Goal: Obtain resource: Download file/media

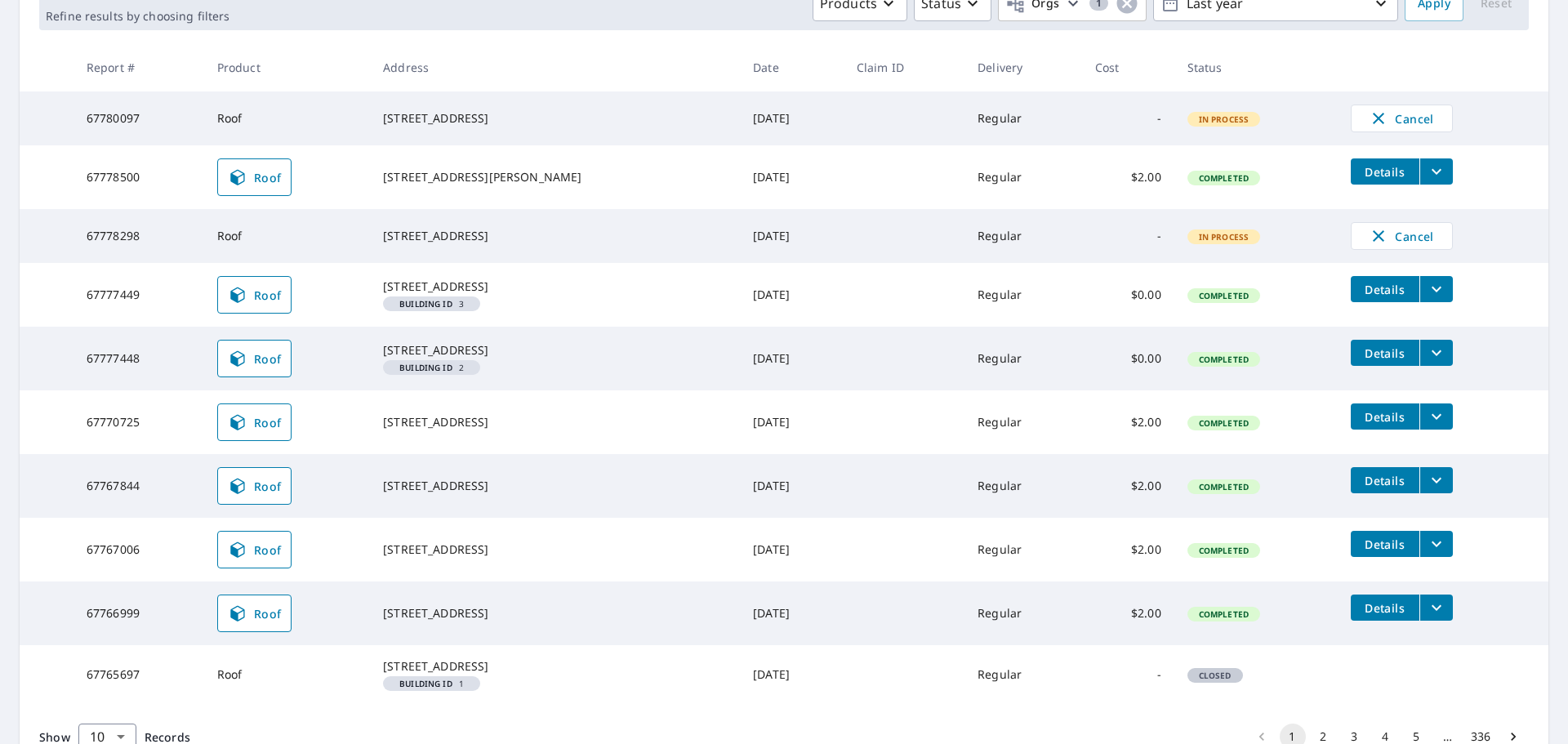
click at [1427, 290] on icon "filesDropdownBtn-67777449" at bounding box center [1437, 289] width 20 height 20
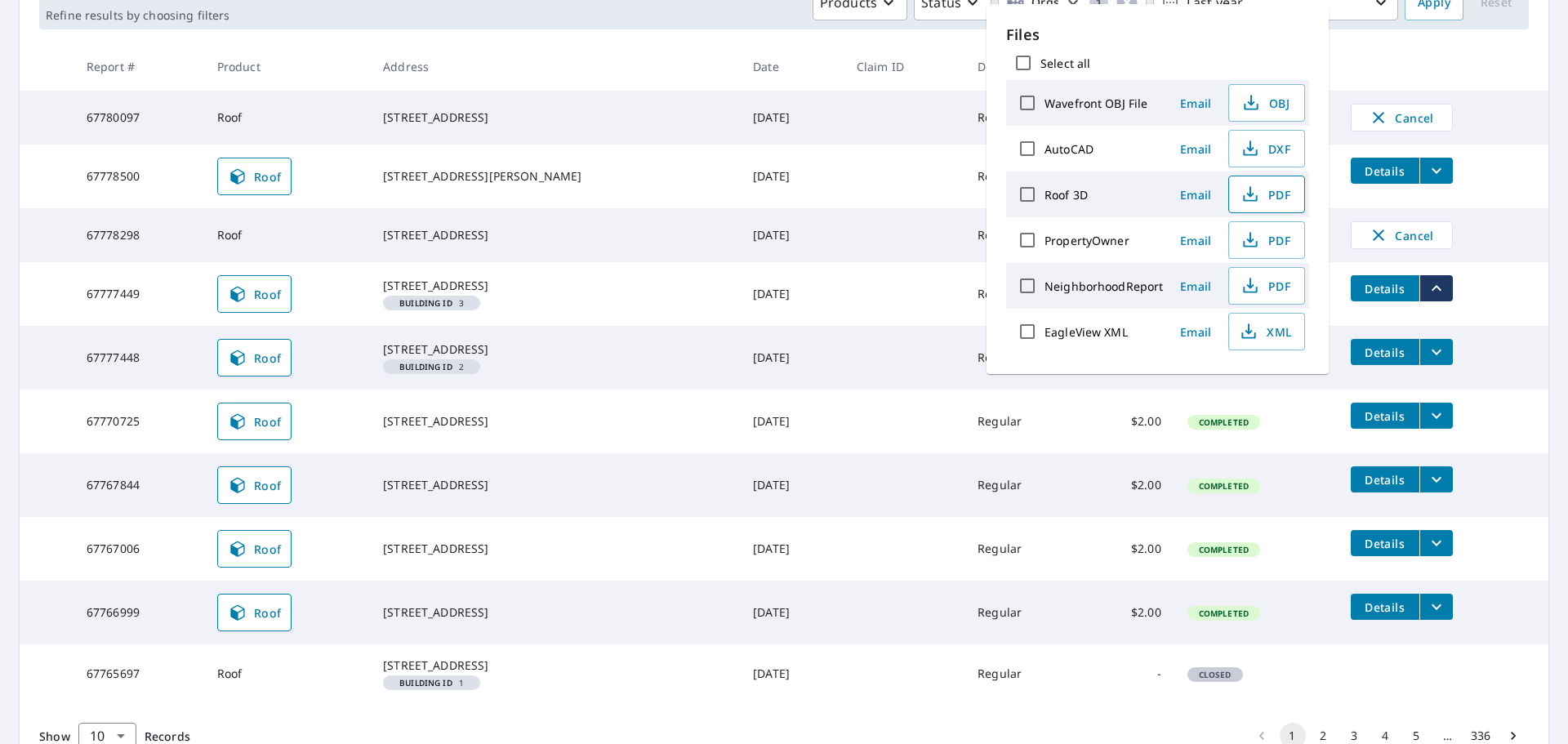
click at [1259, 189] on span "PDF" at bounding box center [1264, 194] width 52 height 20
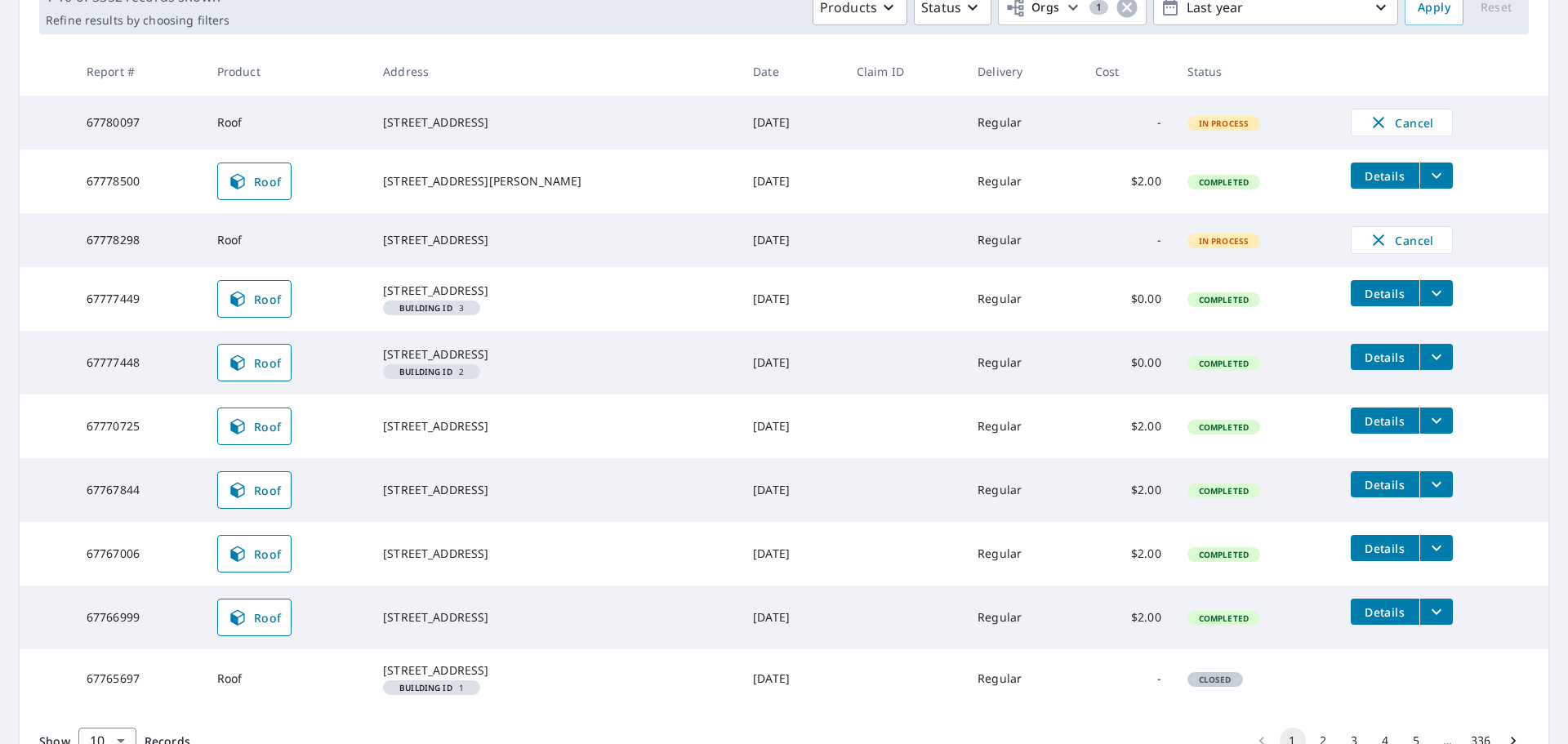
scroll to position [400, 0]
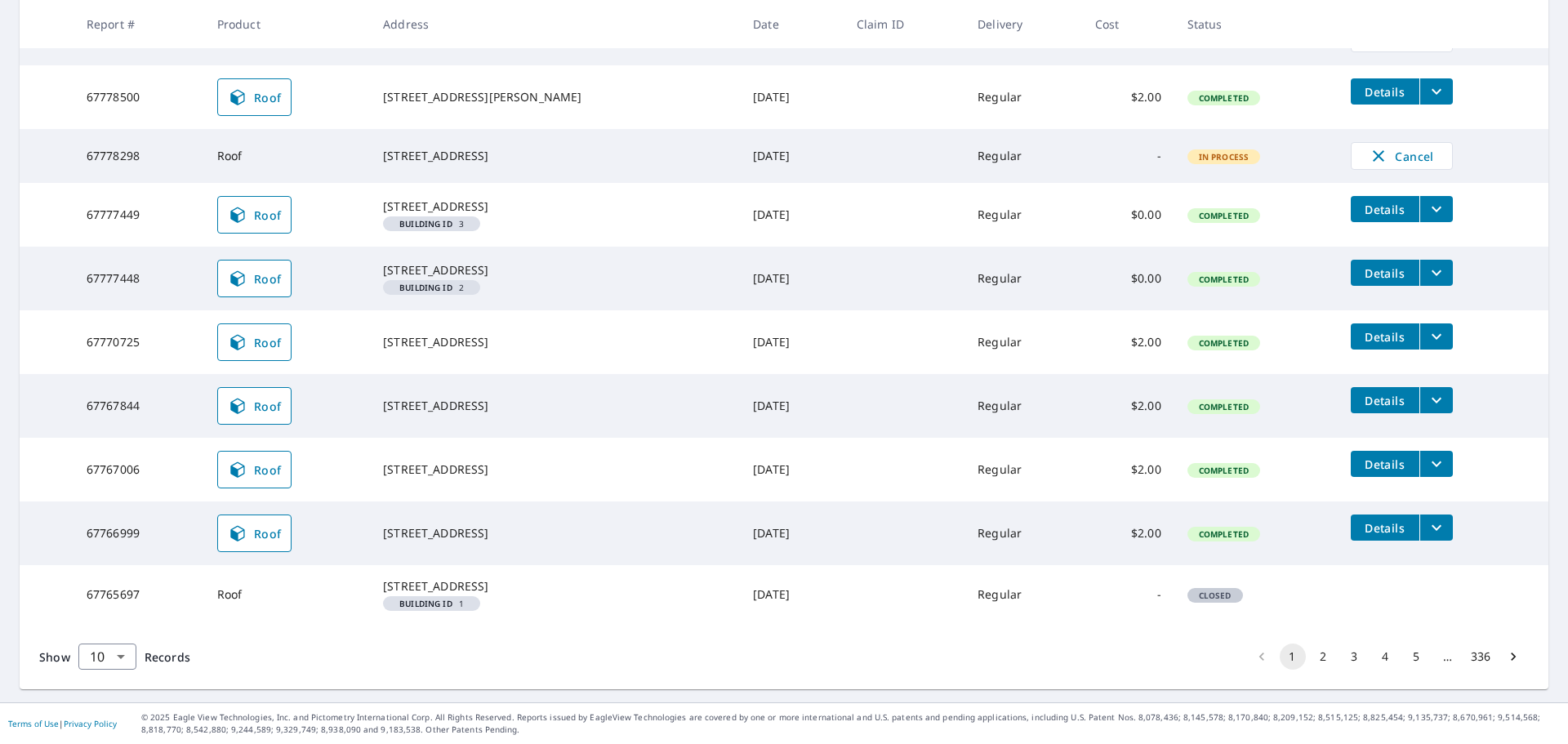
click at [1317, 662] on button "2" at bounding box center [1324, 657] width 26 height 26
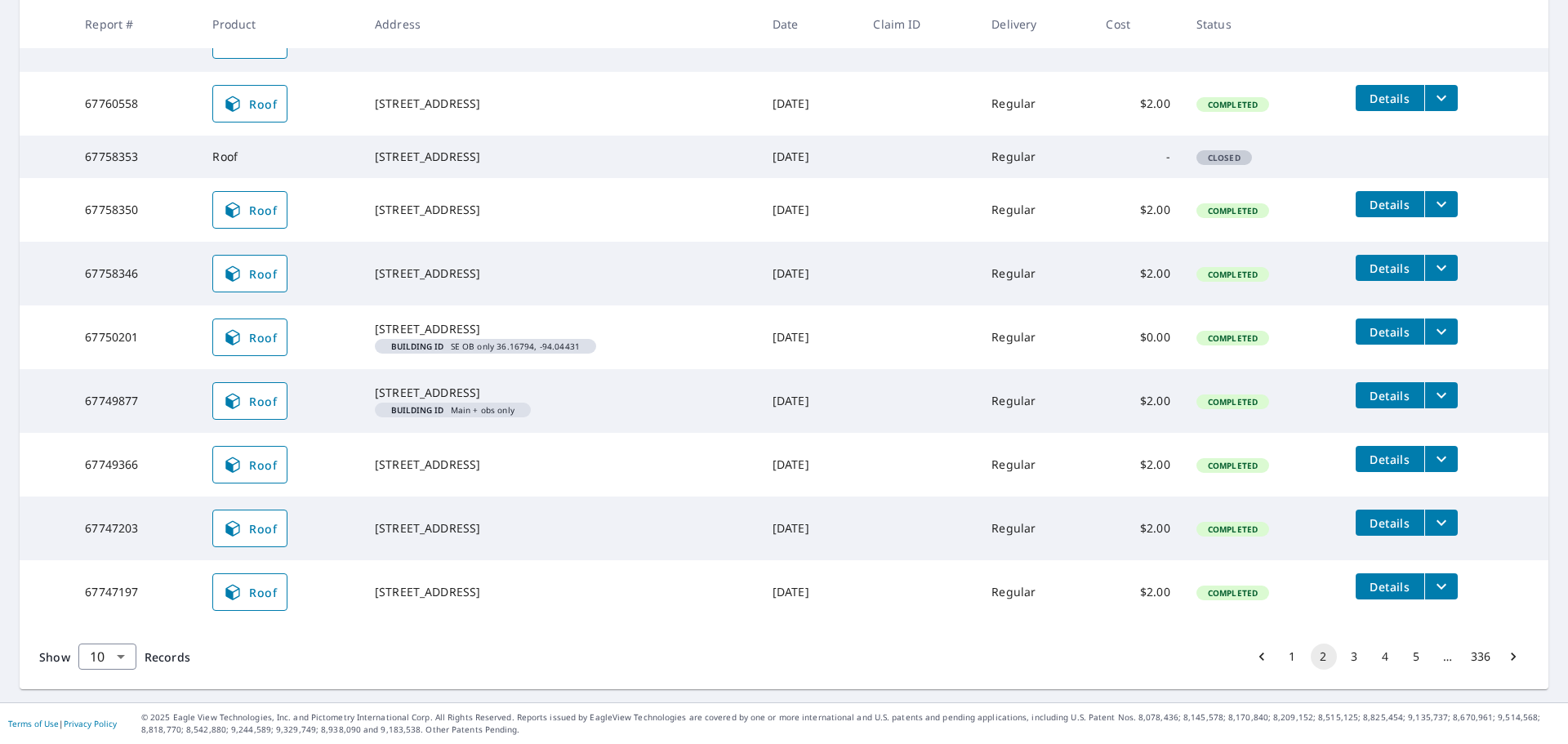
scroll to position [394, 0]
click at [1342, 660] on button "3" at bounding box center [1354, 657] width 26 height 26
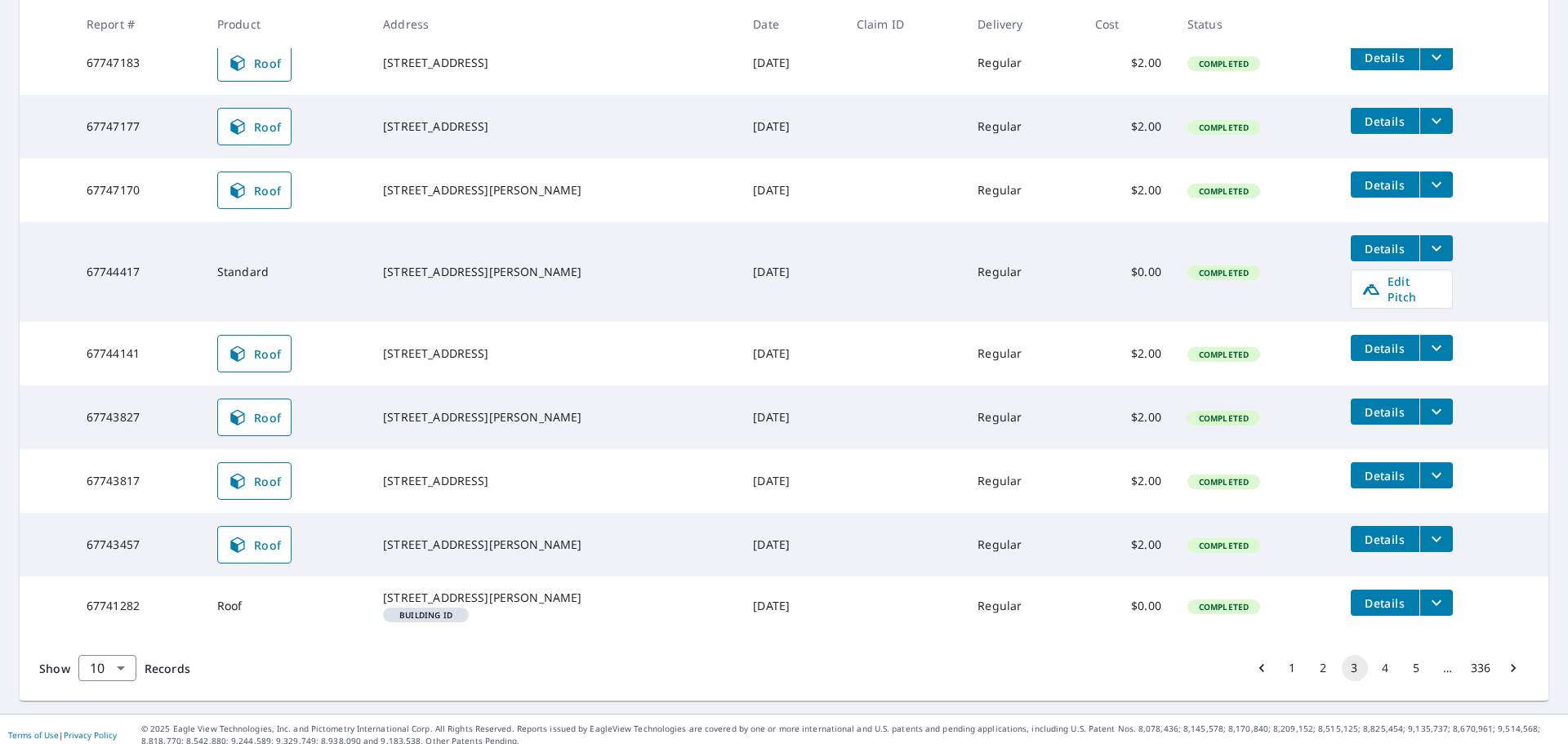
scroll to position [411, 0]
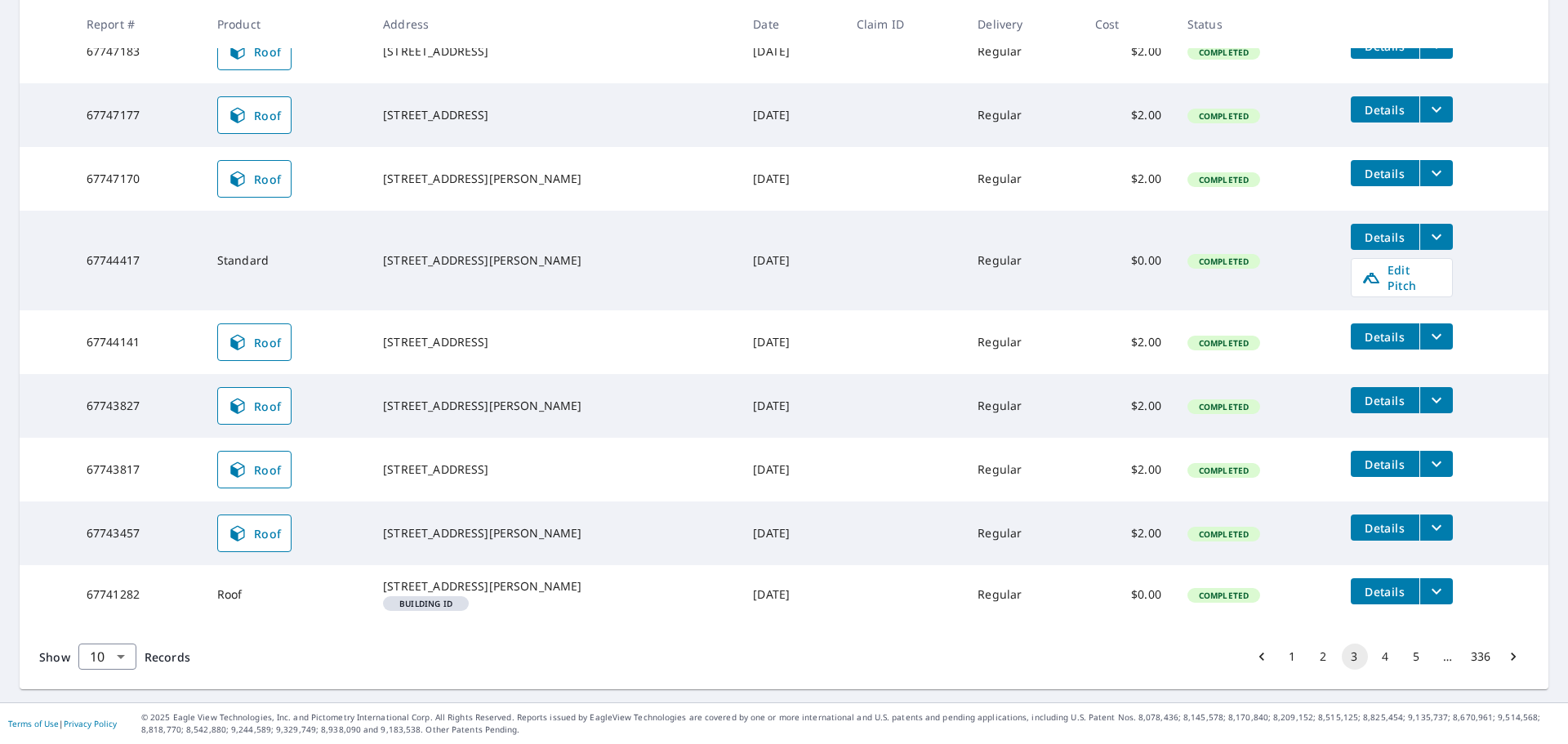
click at [1377, 660] on button "4" at bounding box center [1386, 657] width 26 height 26
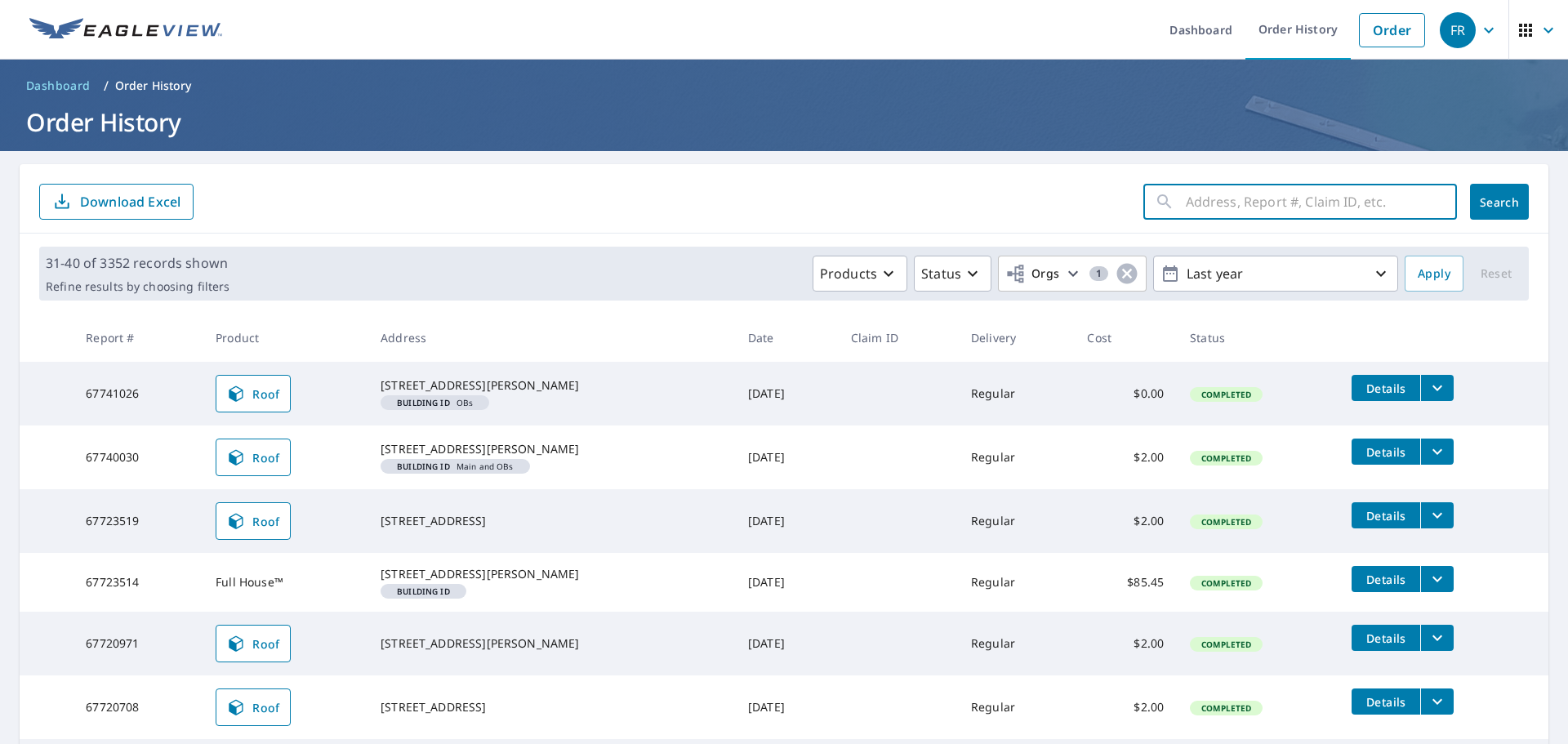
click at [1267, 213] on input "text" at bounding box center [1321, 202] width 271 height 46
type input "1"
type input "28777"
click button "Search" at bounding box center [1499, 202] width 59 height 36
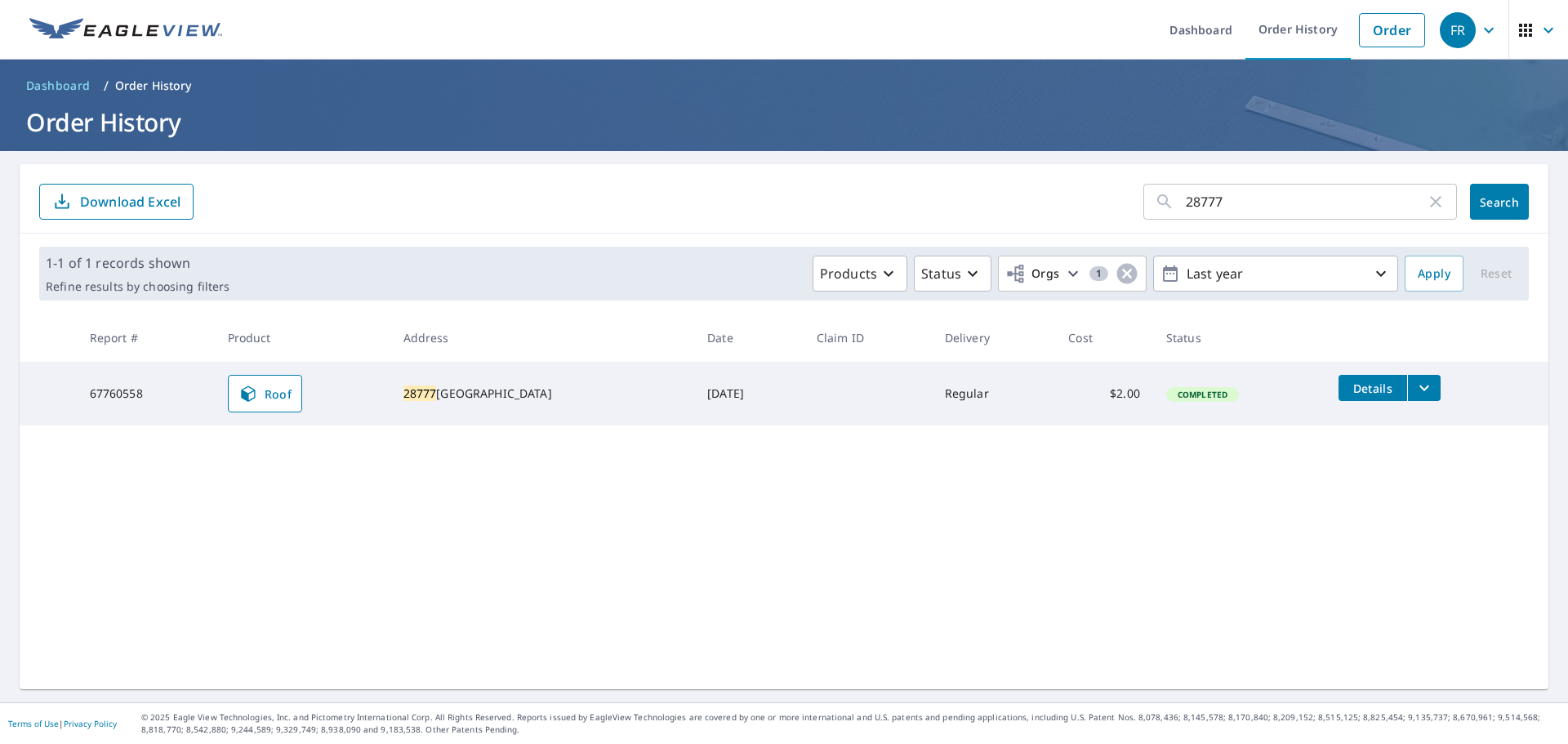
click at [1415, 381] on icon "filesDropdownBtn-67760558" at bounding box center [1425, 388] width 20 height 20
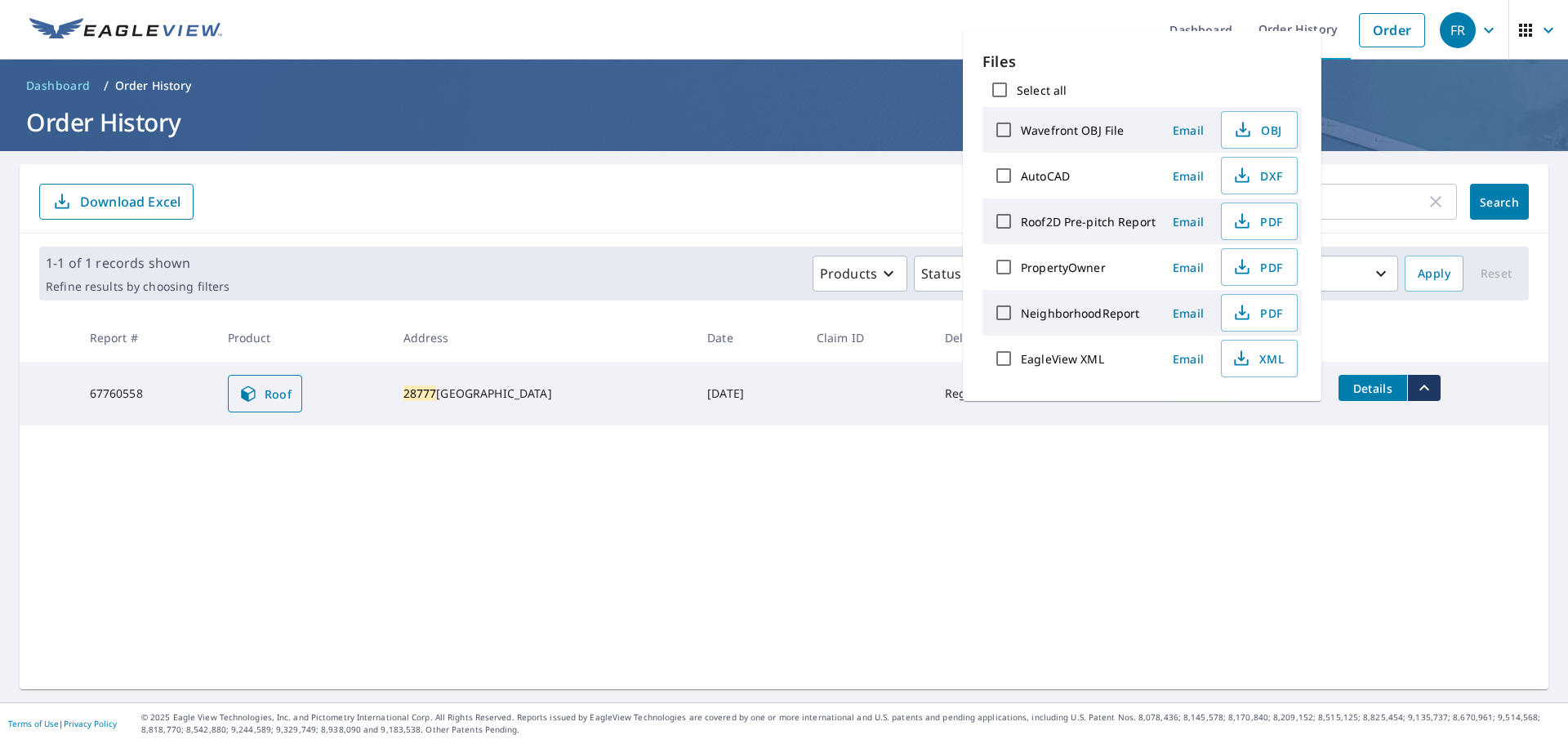
click at [258, 392] on icon at bounding box center [248, 394] width 20 height 20
